Goal: Find specific page/section: Find specific page/section

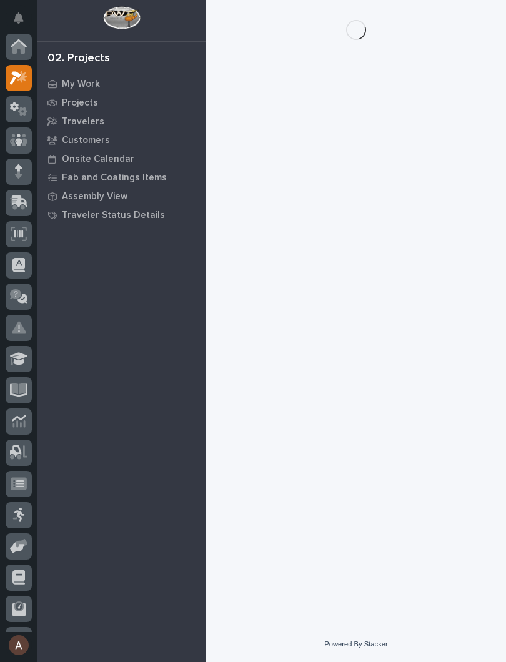
scroll to position [31, 0]
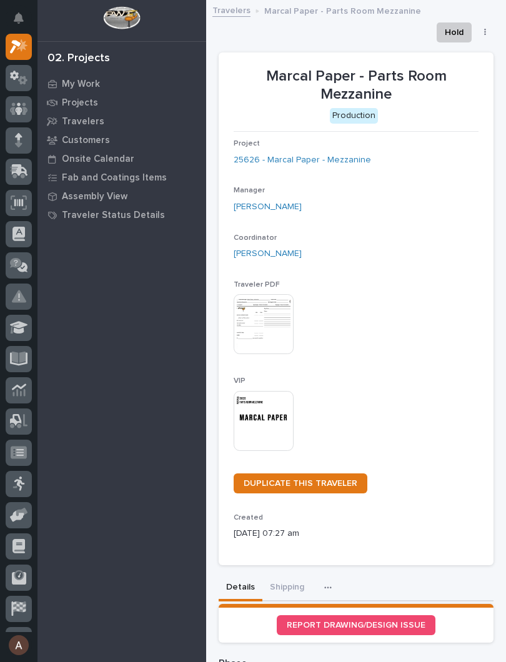
click at [273, 421] on img at bounding box center [264, 421] width 60 height 60
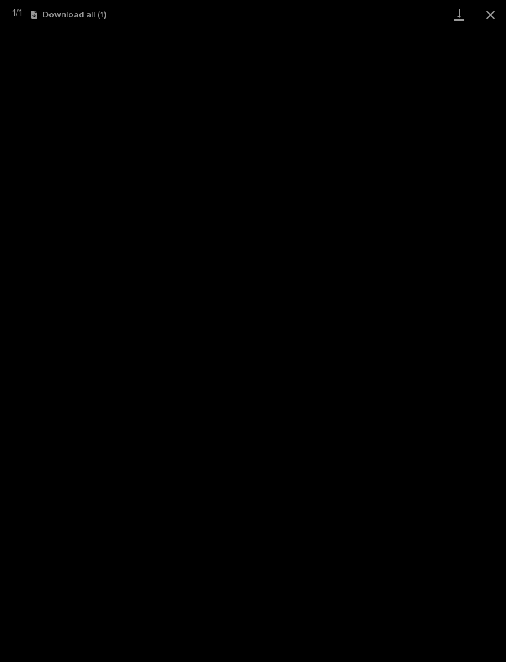
click at [453, 22] on link "Download" at bounding box center [458, 14] width 31 height 29
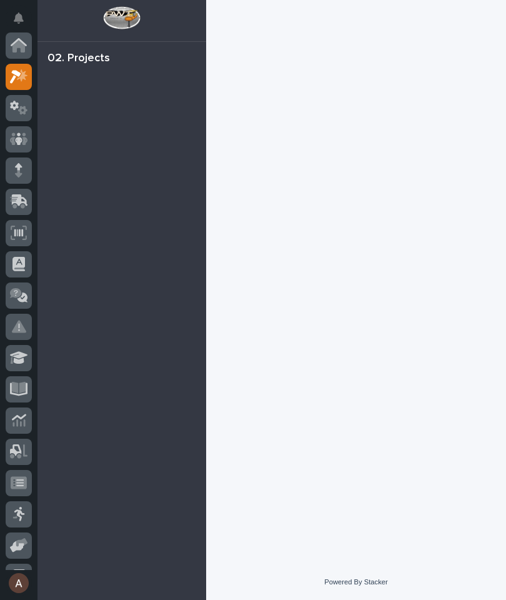
scroll to position [31, 0]
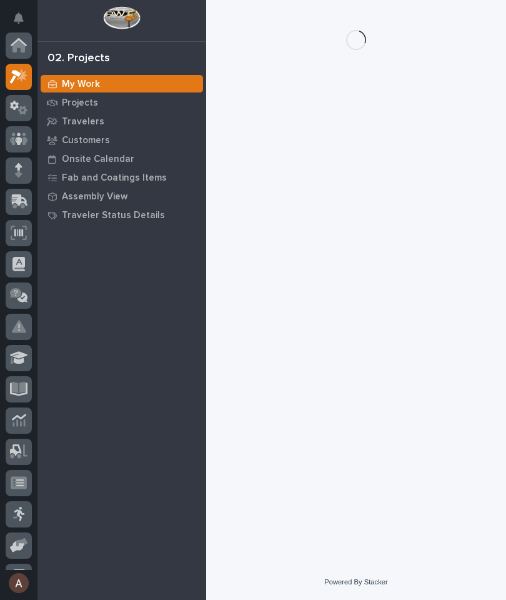
scroll to position [31, 0]
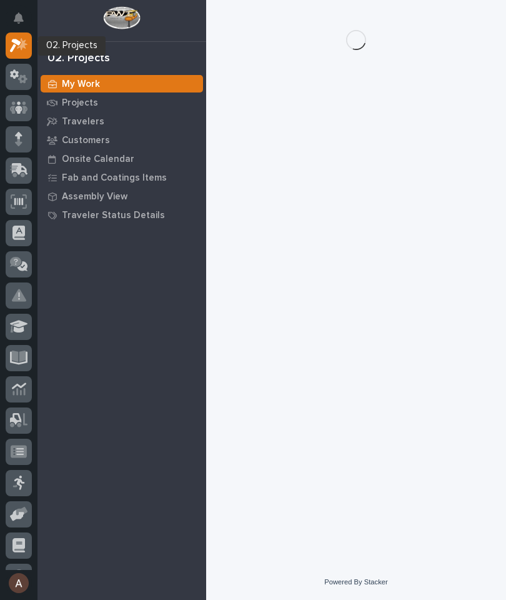
click at [20, 44] on icon at bounding box center [19, 45] width 18 height 14
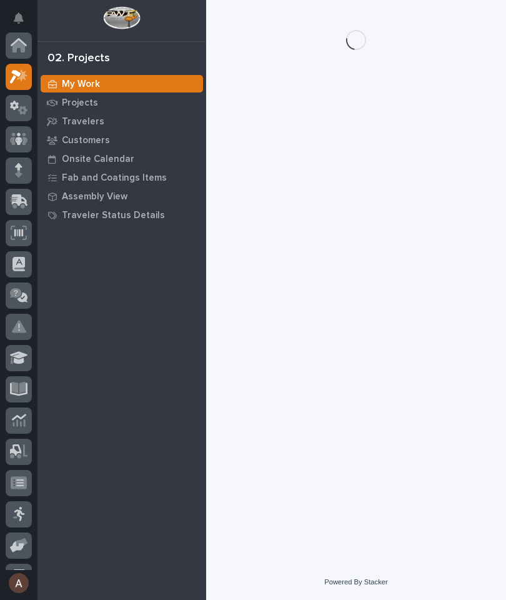
scroll to position [31, 0]
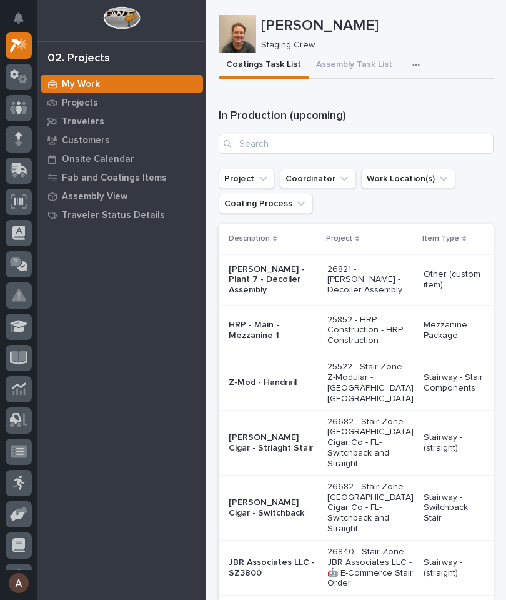
click at [89, 121] on p "Travelers" at bounding box center [83, 121] width 42 height 11
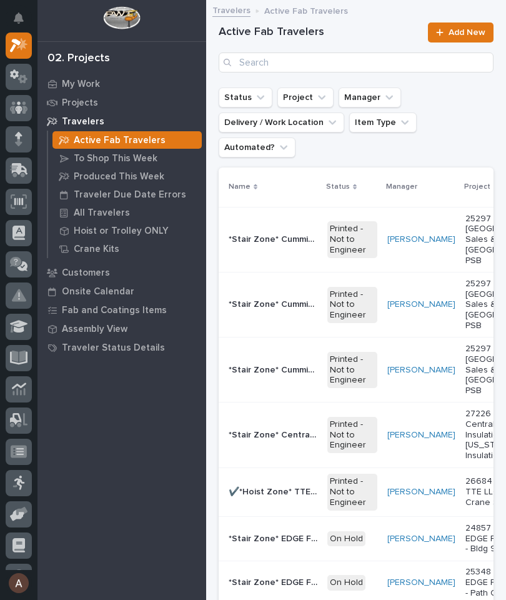
click at [121, 213] on p "All Travelers" at bounding box center [102, 212] width 56 height 11
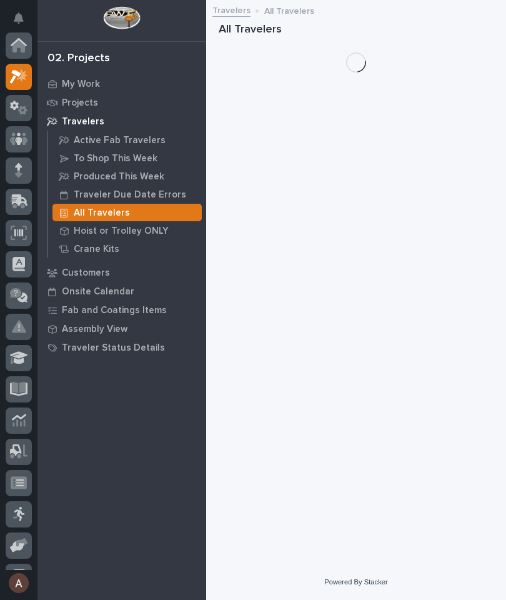
scroll to position [31, 0]
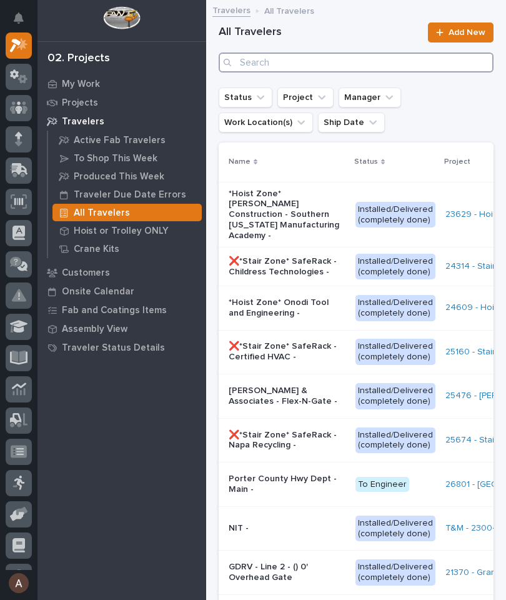
click at [382, 67] on input "Search" at bounding box center [356, 62] width 275 height 20
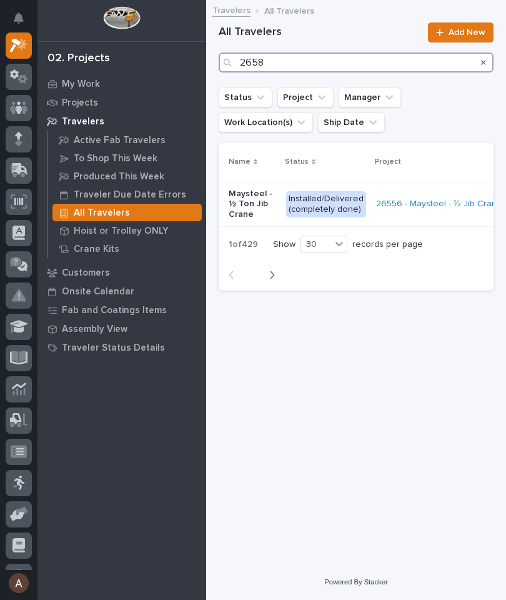
type input "26585"
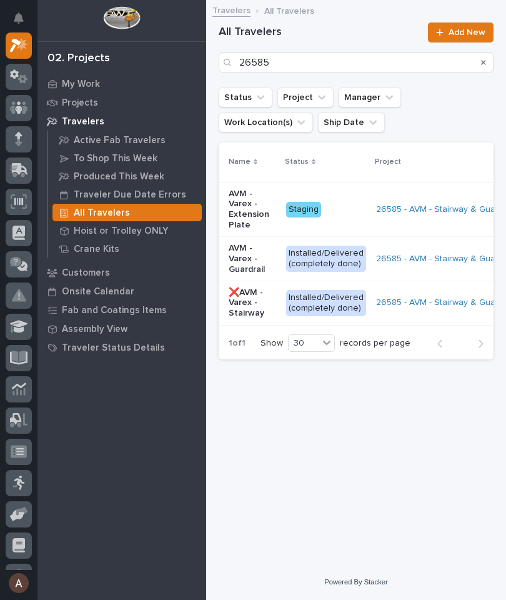
click at [244, 202] on p "AVM - Varex - Extension Plate" at bounding box center [252, 210] width 47 height 42
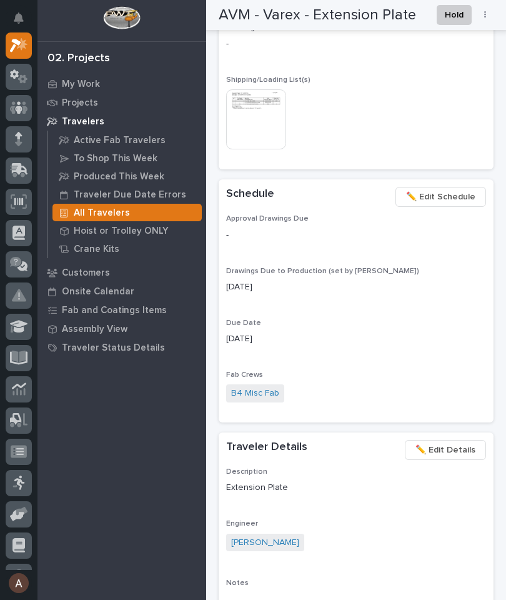
scroll to position [994, 0]
click at [252, 91] on img at bounding box center [256, 119] width 60 height 60
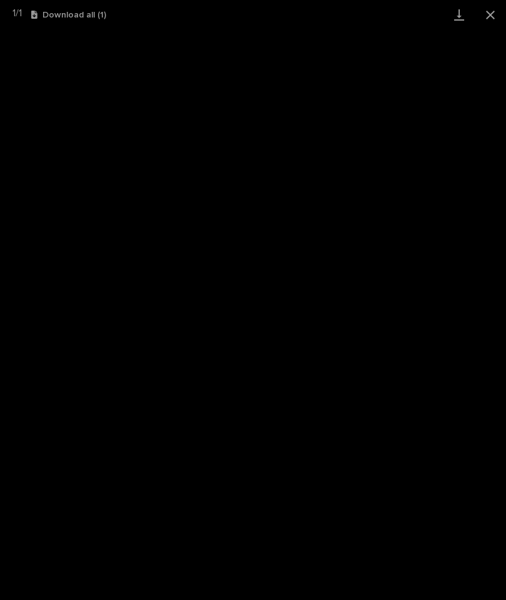
click at [457, 18] on link "Download" at bounding box center [458, 14] width 31 height 29
click at [485, 16] on button "Close gallery" at bounding box center [490, 14] width 31 height 29
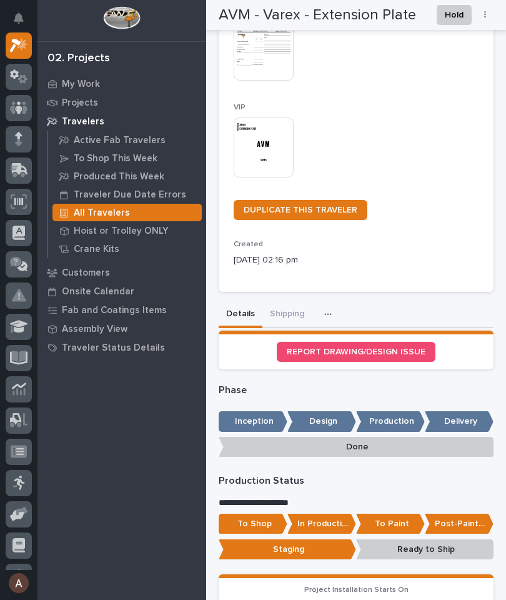
scroll to position [243, 0]
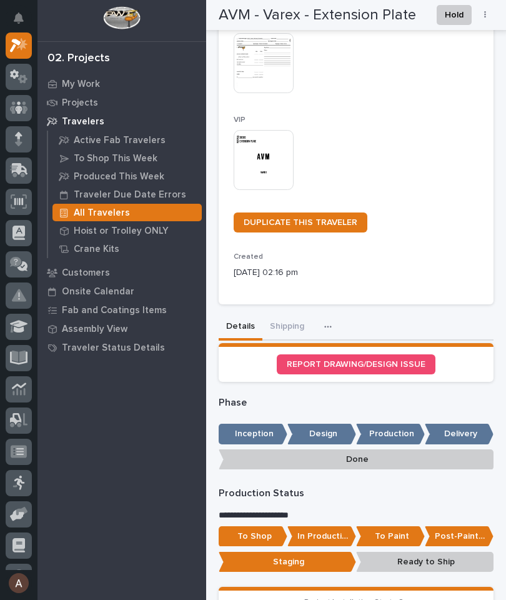
click at [290, 320] on button "Shipping" at bounding box center [286, 327] width 49 height 26
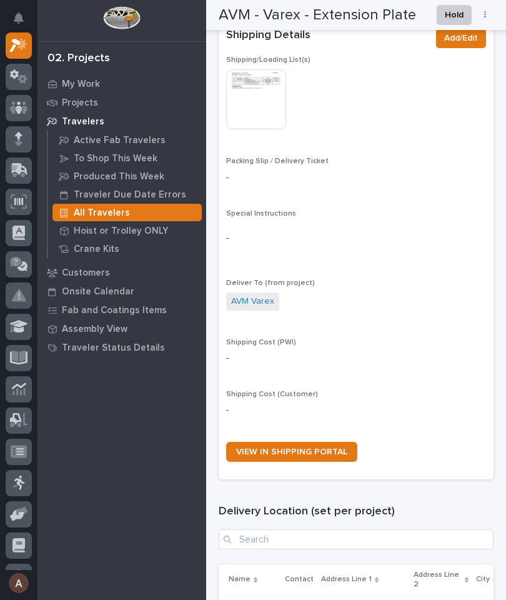
scroll to position [583, 0]
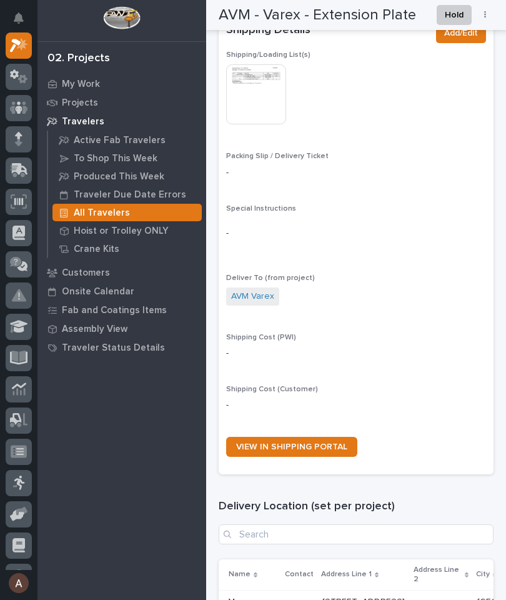
click at [327, 442] on span "VIEW IN SHIPPING PORTAL" at bounding box center [291, 446] width 111 height 9
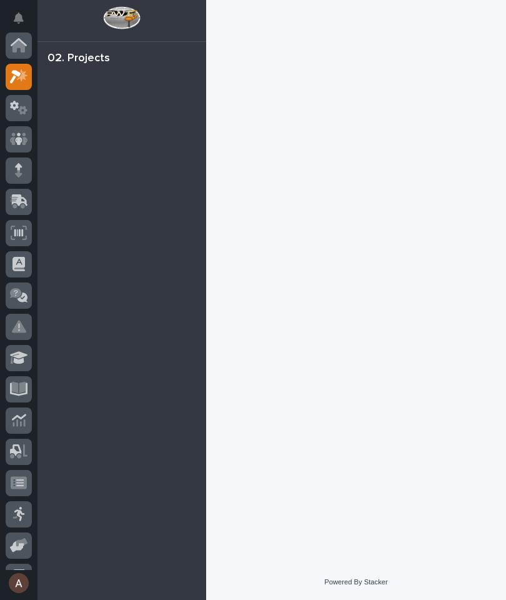
scroll to position [31, 0]
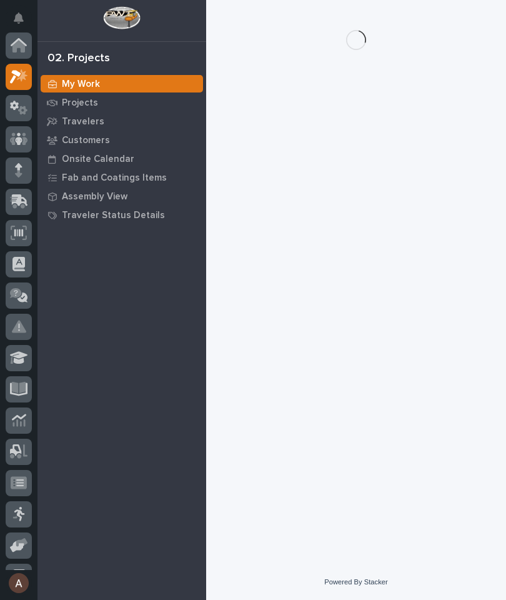
scroll to position [31, 0]
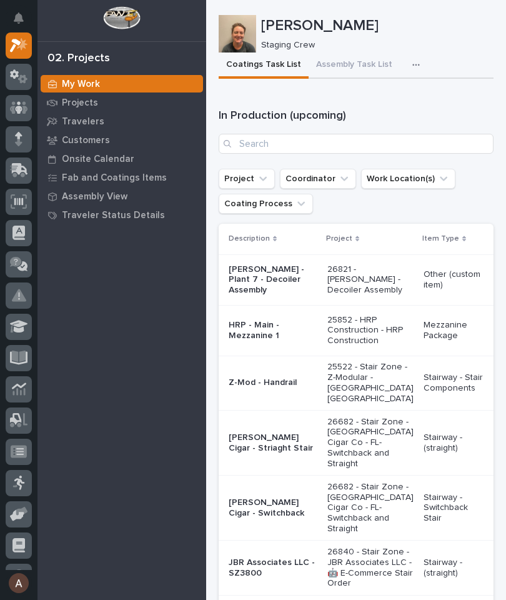
click at [417, 70] on button "button" at bounding box center [418, 64] width 27 height 25
click at [392, 109] on button "Staging Task List" at bounding box center [378, 98] width 82 height 21
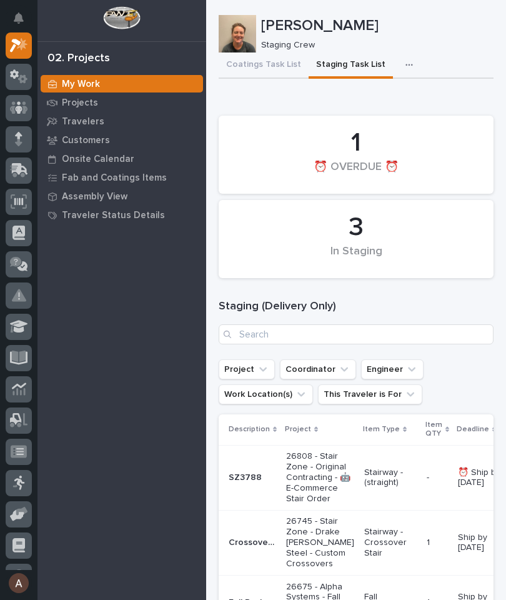
click at [257, 67] on button "Coatings Task List" at bounding box center [264, 65] width 90 height 26
click at [266, 56] on button "Coatings Task List" at bounding box center [264, 65] width 90 height 26
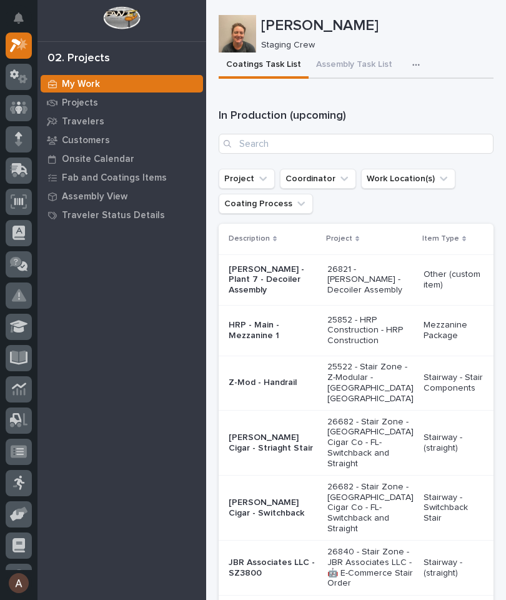
click at [103, 117] on div "Travelers" at bounding box center [122, 120] width 162 height 17
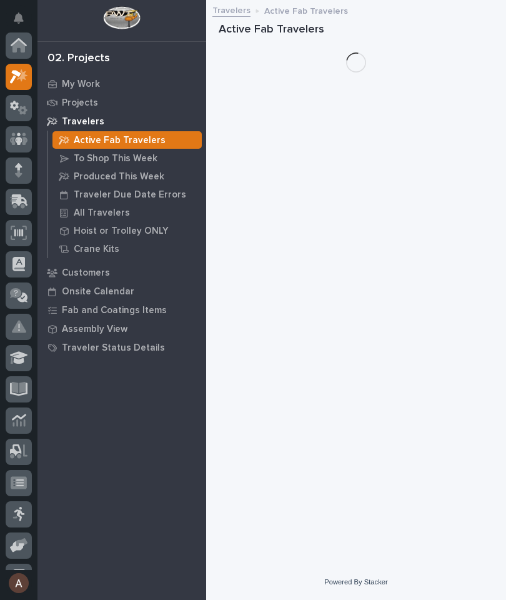
scroll to position [31, 0]
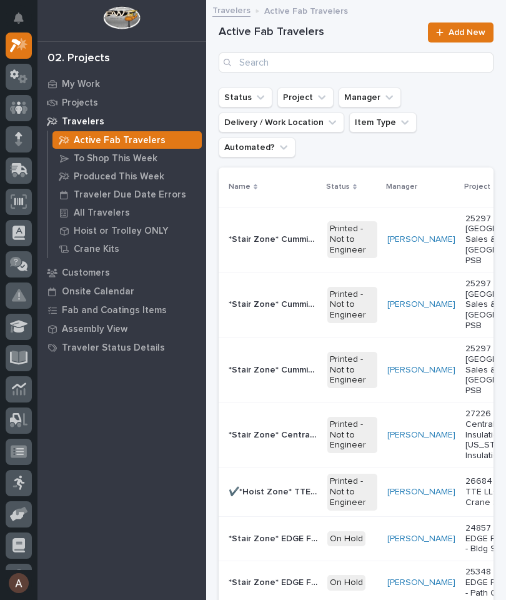
click at [107, 217] on p "All Travelers" at bounding box center [102, 212] width 56 height 11
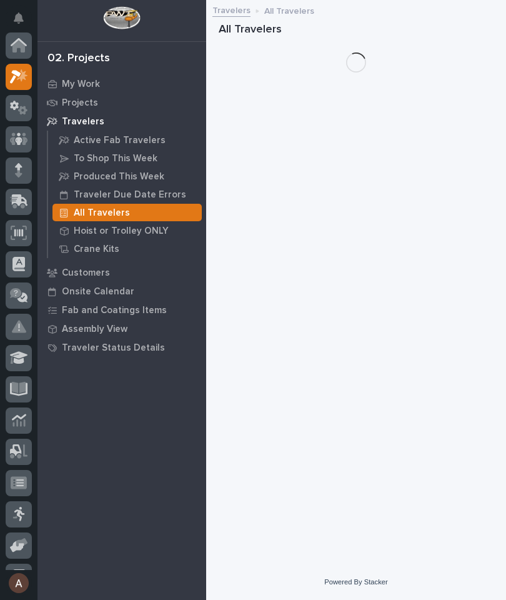
scroll to position [31, 0]
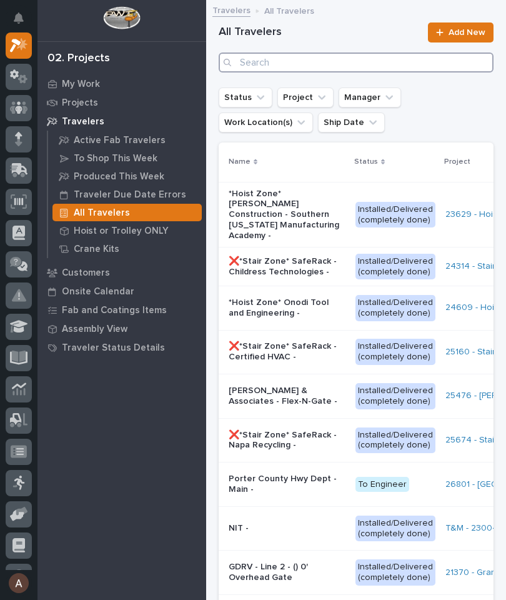
click at [373, 62] on input "Search" at bounding box center [356, 62] width 275 height 20
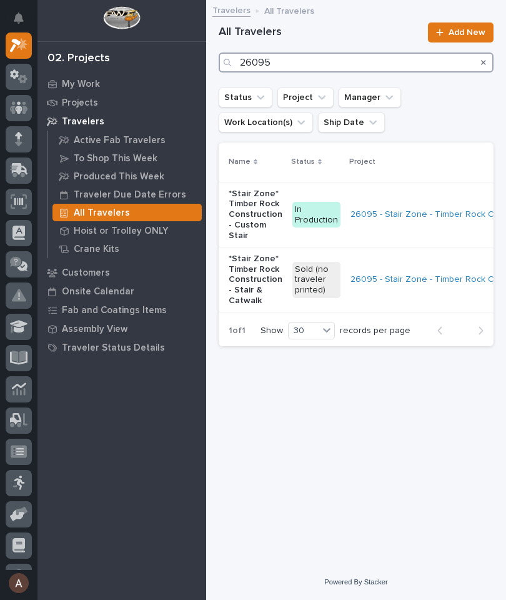
type input "26095"
click at [487, 48] on div "All Travelers 26095 Add New" at bounding box center [356, 47] width 275 height 50
